Goal: Navigation & Orientation: Find specific page/section

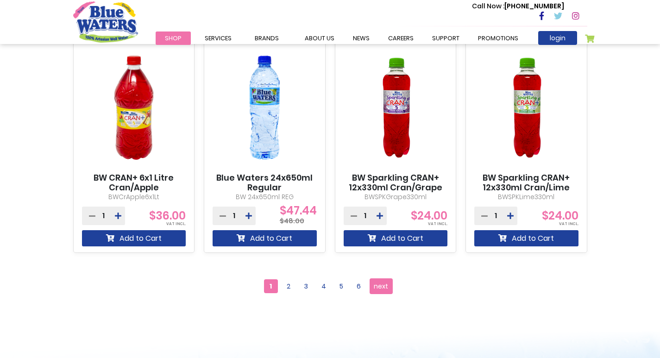
scroll to position [787, 0]
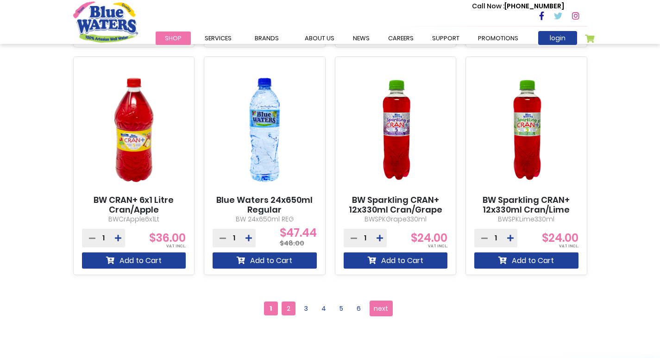
click at [289, 307] on span "2" at bounding box center [289, 308] width 14 height 14
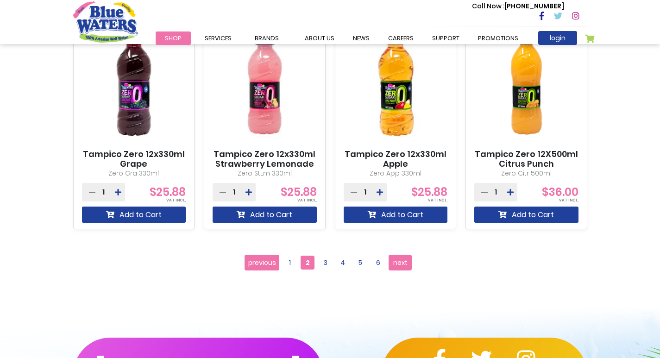
scroll to position [834, 0]
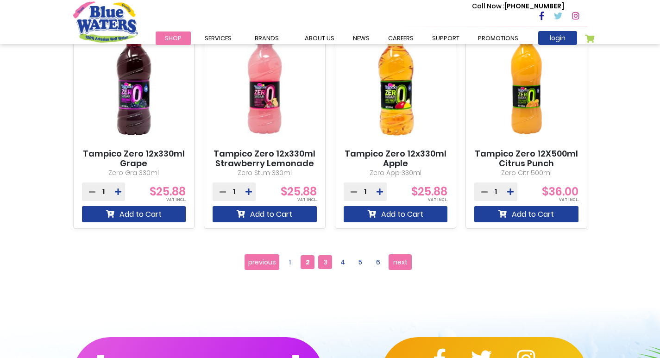
click at [321, 261] on span "3" at bounding box center [325, 262] width 14 height 14
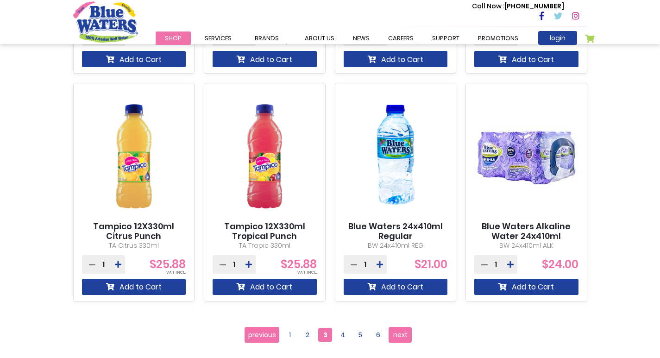
scroll to position [834, 0]
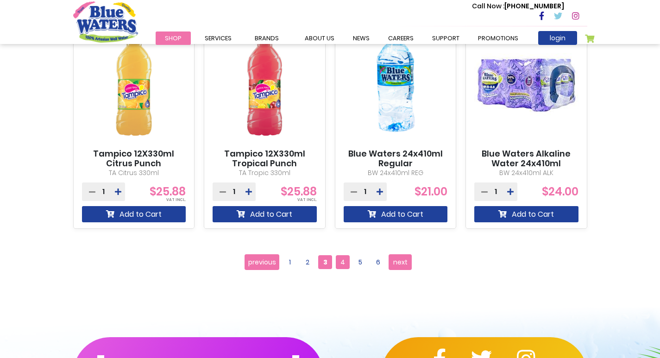
click at [338, 264] on span "4" at bounding box center [343, 262] width 14 height 14
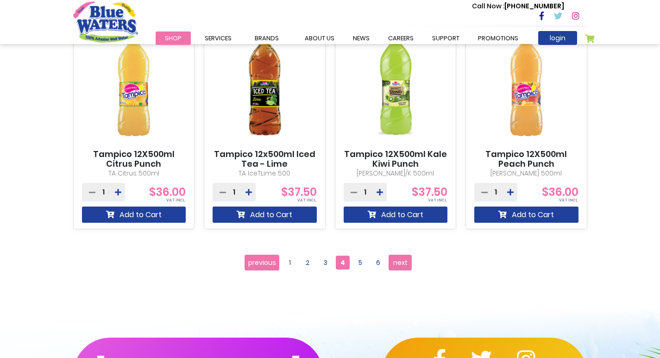
scroll to position [834, 0]
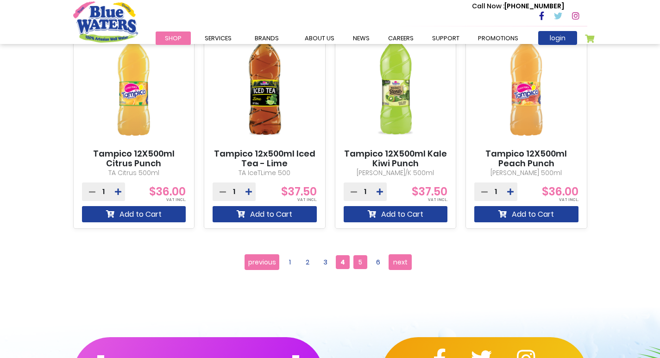
click at [362, 263] on span "5" at bounding box center [360, 262] width 14 height 14
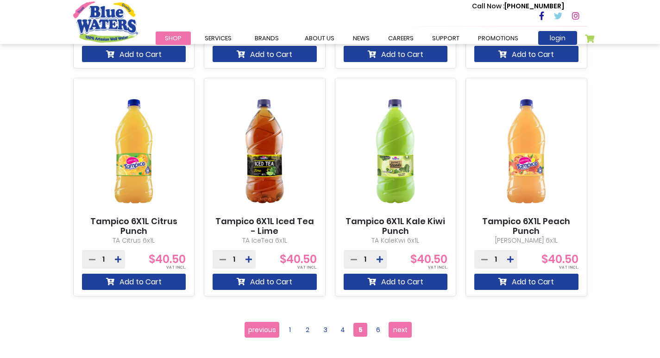
scroll to position [787, 0]
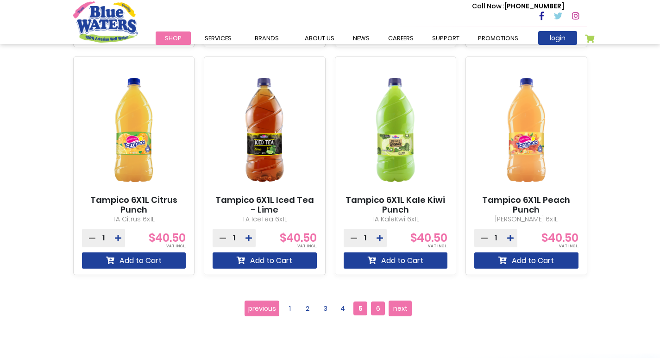
click at [379, 307] on span "6" at bounding box center [378, 308] width 14 height 14
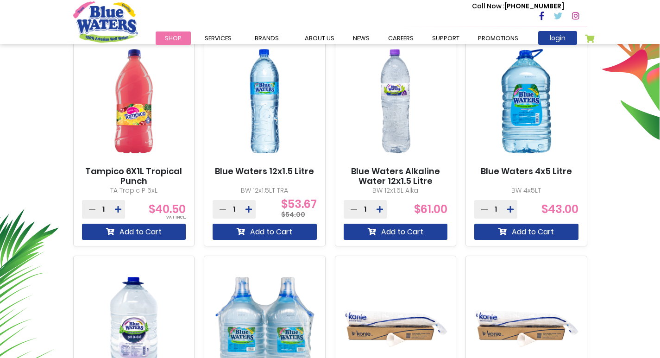
scroll to position [139, 0]
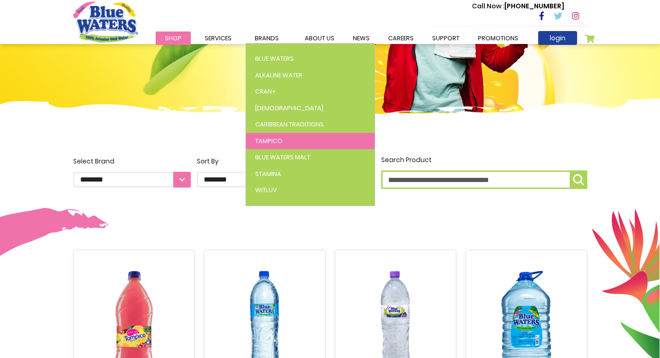
click at [276, 136] on link "Tampico" at bounding box center [310, 141] width 129 height 17
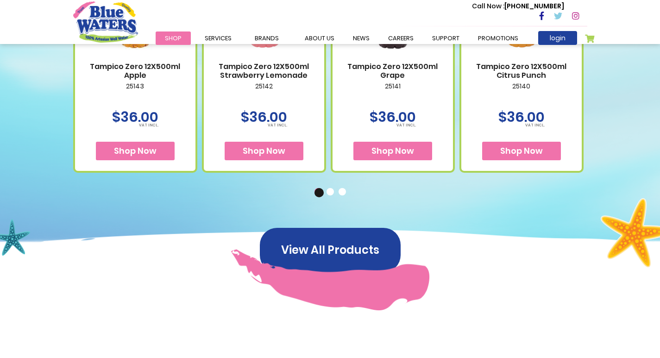
scroll to position [556, 0]
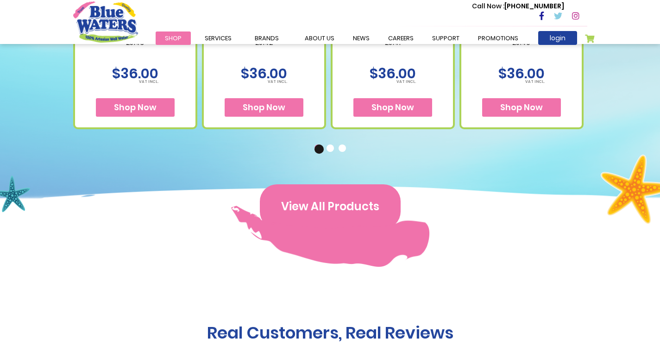
click at [337, 206] on button "View All Products" at bounding box center [330, 206] width 141 height 44
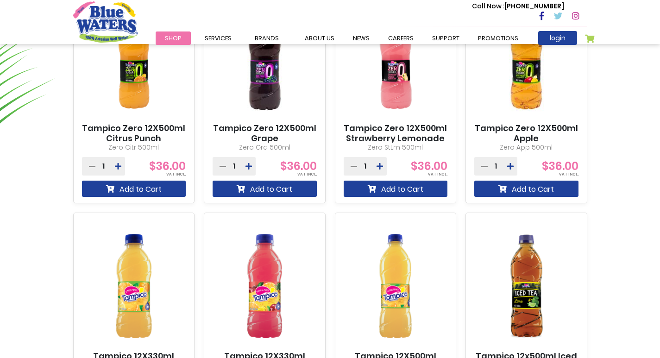
scroll to position [602, 0]
